Goal: Answer question/provide support: Share knowledge or assist other users

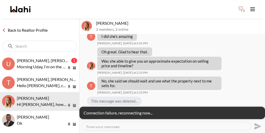
scroll to position [314, 0]
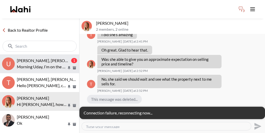
click at [46, 58] on span "[PERSON_NAME], [PERSON_NAME], [PERSON_NAME]" at bounding box center [67, 60] width 100 height 5
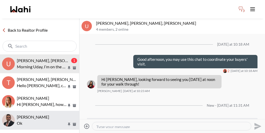
click at [42, 115] on span "[PERSON_NAME]" at bounding box center [33, 117] width 32 height 5
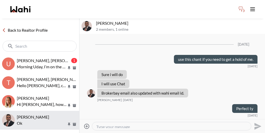
scroll to position [148, 0]
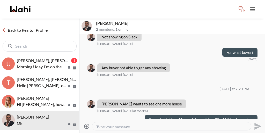
click at [41, 44] on input "text" at bounding box center [40, 46] width 50 height 5
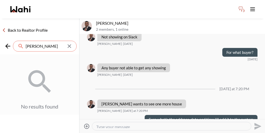
type input "[PERSON_NAME]"
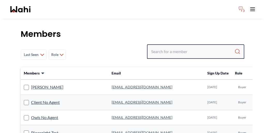
click at [192, 47] on input "Search input" at bounding box center [192, 51] width 83 height 9
type input "Alicia Malette"
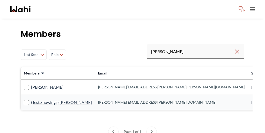
click at [37, 80] on td "Alicia Malette" at bounding box center [58, 87] width 74 height 15
click at [38, 84] on link "Alicia Malette" at bounding box center [47, 87] width 32 height 7
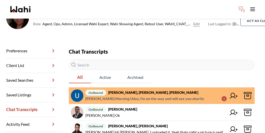
scroll to position [51, 0]
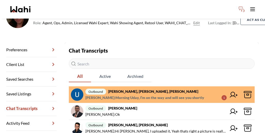
click at [244, 91] on icon at bounding box center [248, 95] width 8 height 8
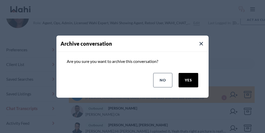
click at [196, 75] on button "yes" at bounding box center [188, 80] width 20 height 14
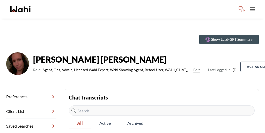
scroll to position [0, 0]
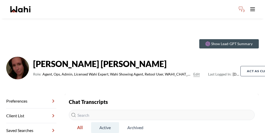
click at [91, 123] on span "Active" at bounding box center [105, 128] width 28 height 11
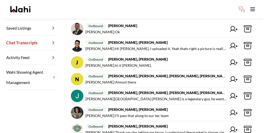
scroll to position [120, 0]
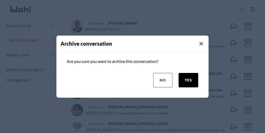
click at [196, 80] on button "yes" at bounding box center [188, 80] width 20 height 14
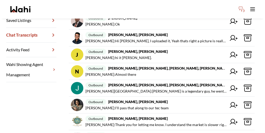
scroll to position [126, 0]
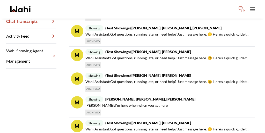
scroll to position [174, 0]
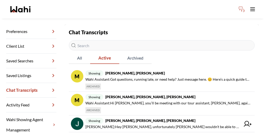
scroll to position [71, 0]
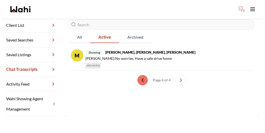
scroll to position [36, 0]
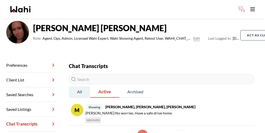
click at [72, 87] on span "All" at bounding box center [79, 92] width 21 height 11
